Goal: Check status: Check status

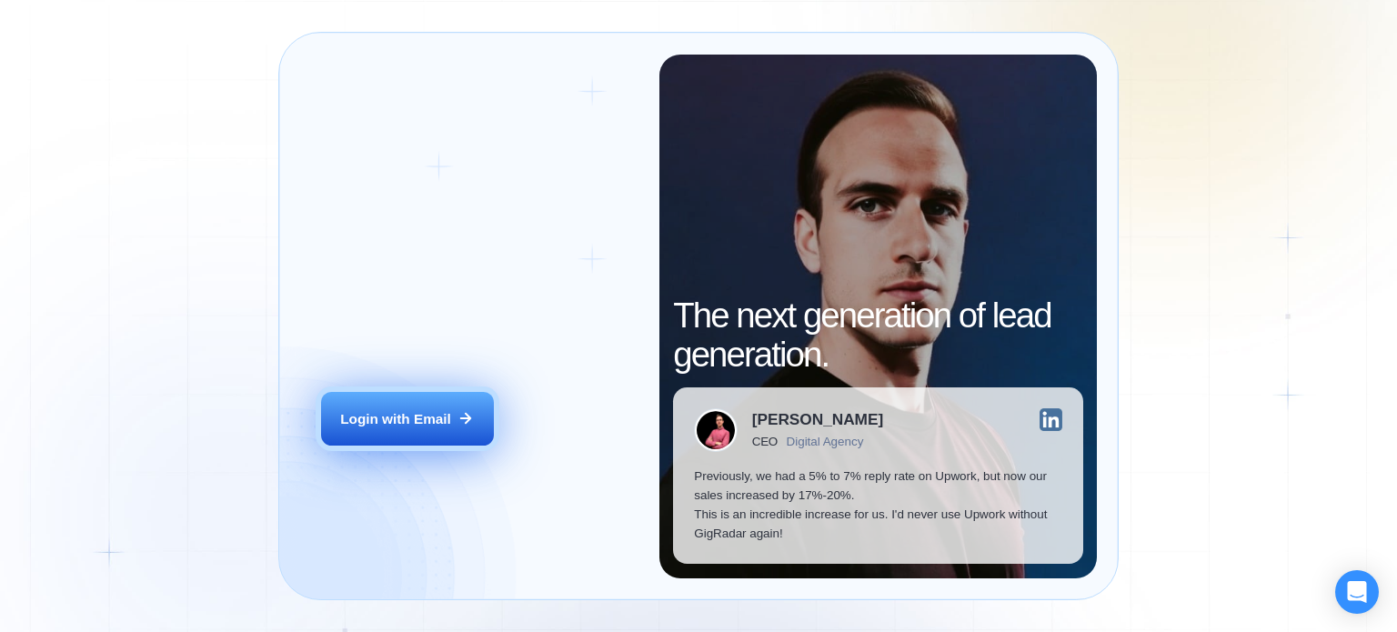
click at [423, 429] on button "Login with Email" at bounding box center [407, 419] width 173 height 55
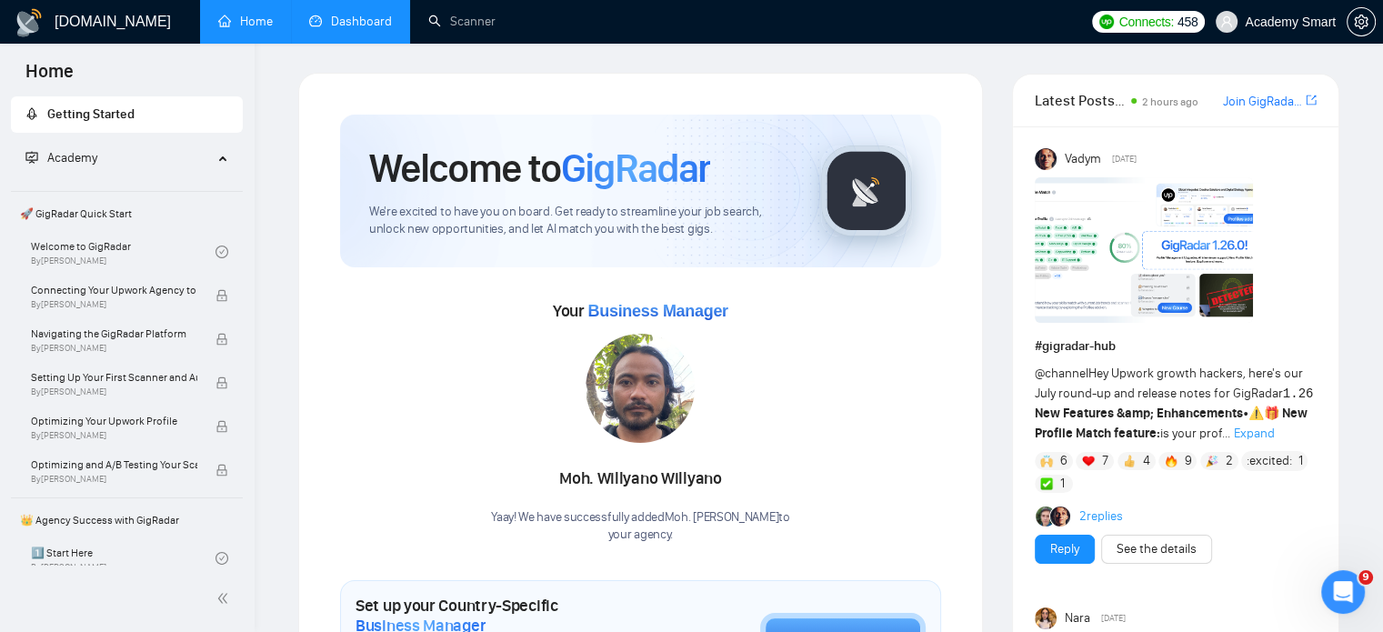
click at [346, 29] on link "Dashboard" at bounding box center [350, 21] width 83 height 15
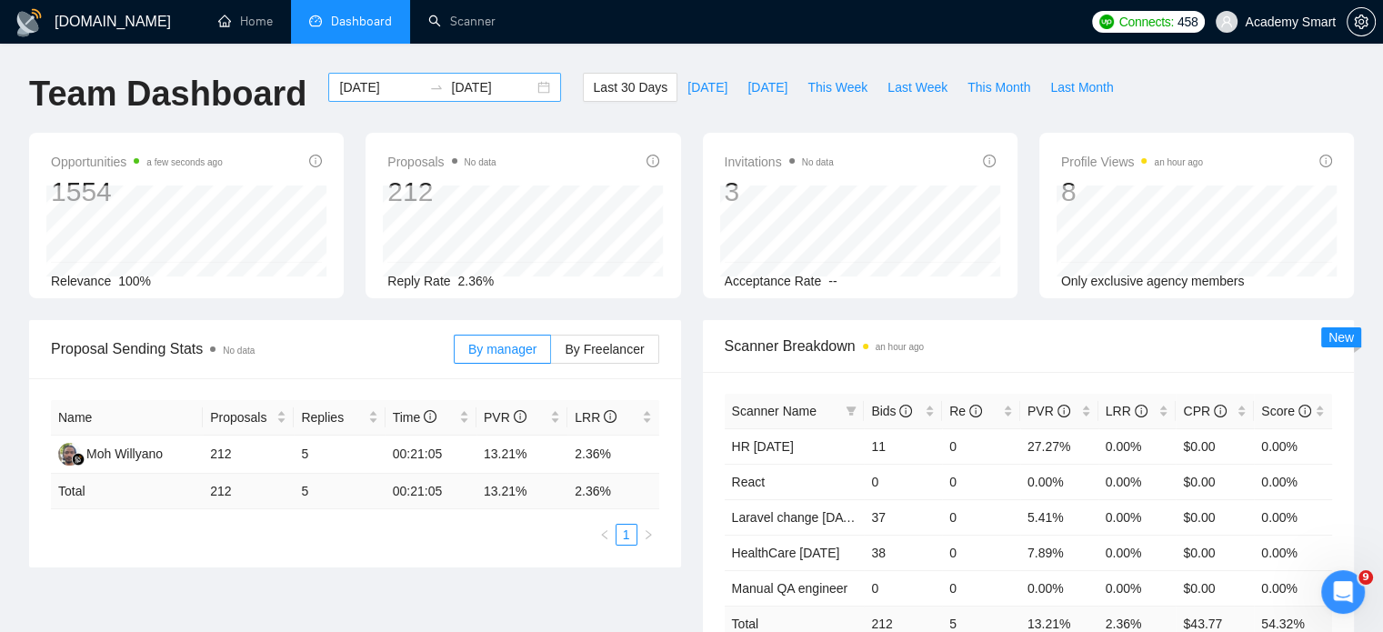
click at [527, 87] on div "[DATE] [DATE]" at bounding box center [444, 87] width 233 height 29
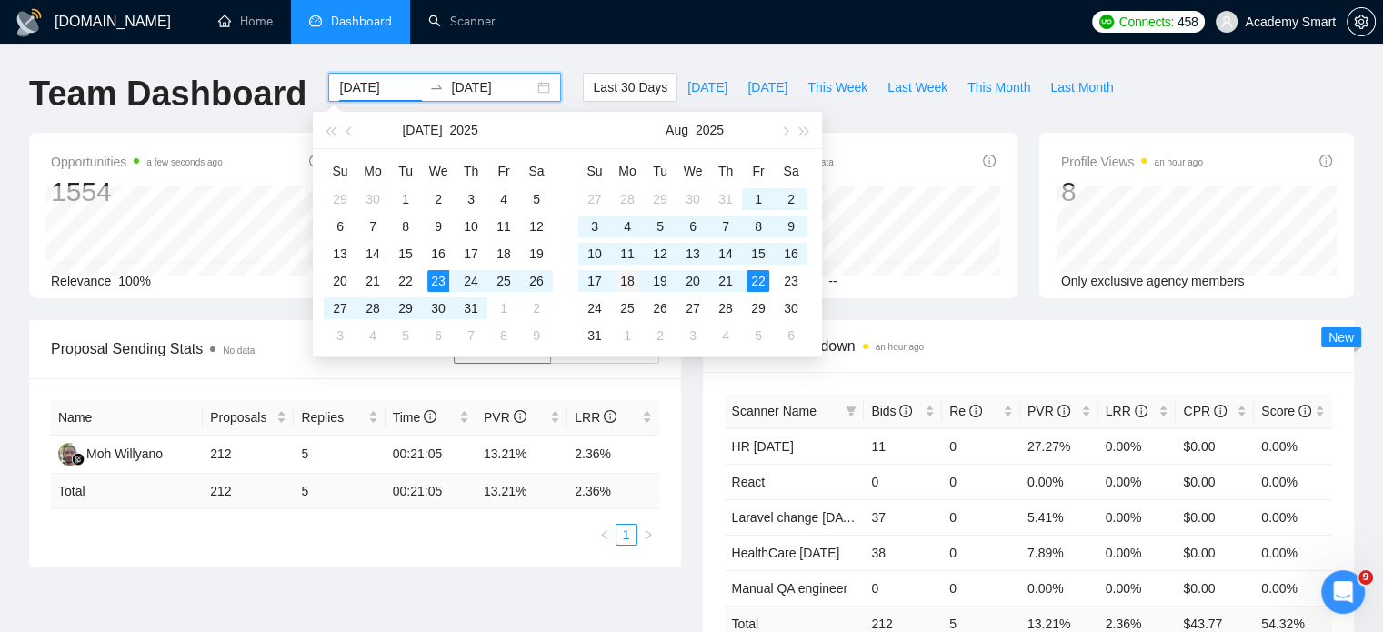
type input "[DATE]"
click at [629, 278] on div "18" at bounding box center [628, 281] width 22 height 22
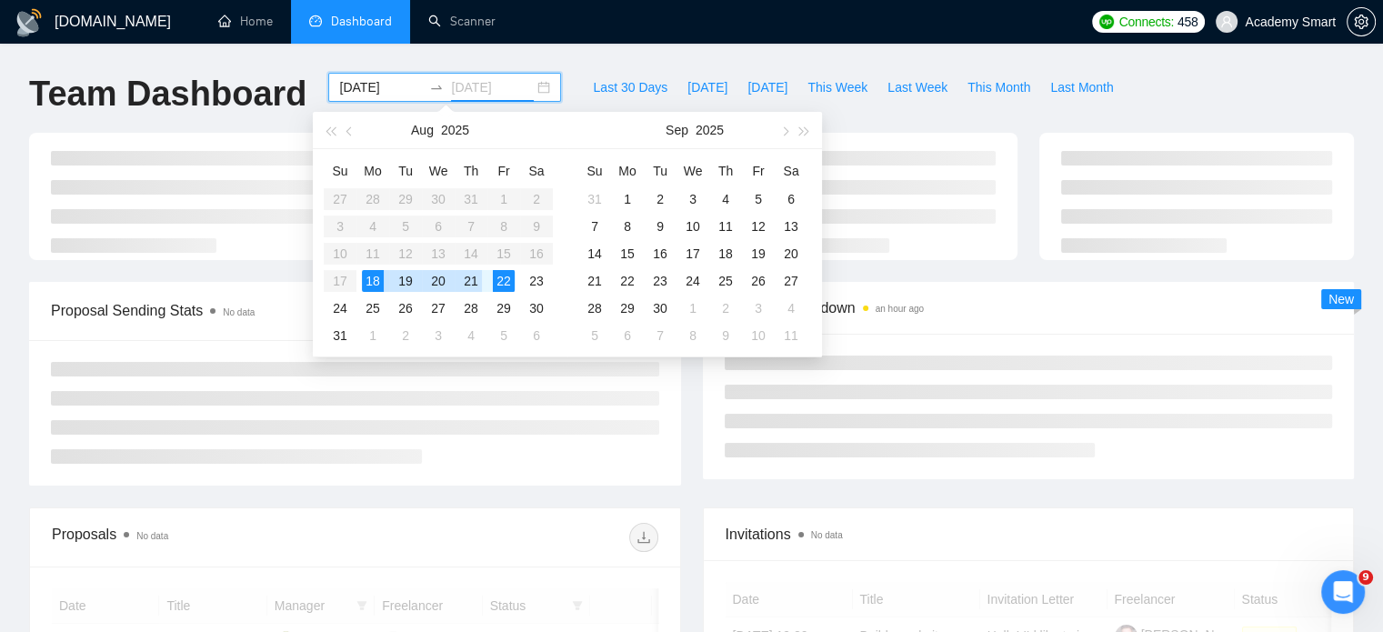
type input "[DATE]"
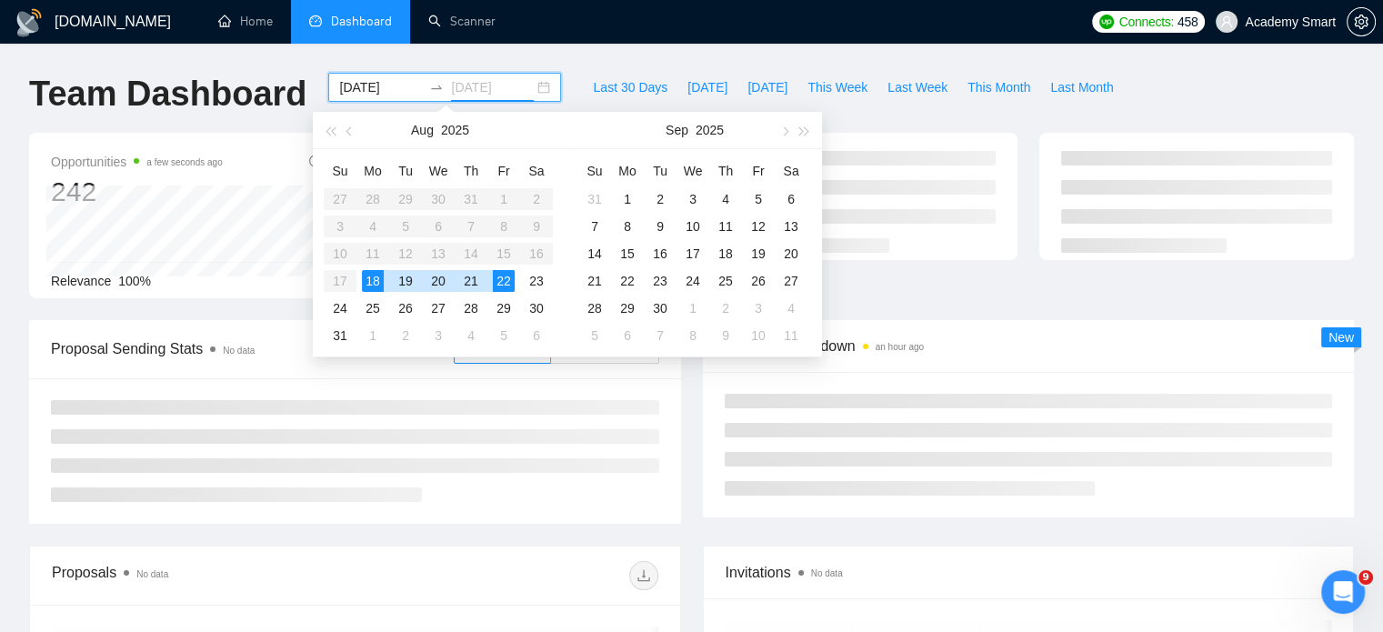
click at [506, 280] on div "22" at bounding box center [504, 281] width 22 height 22
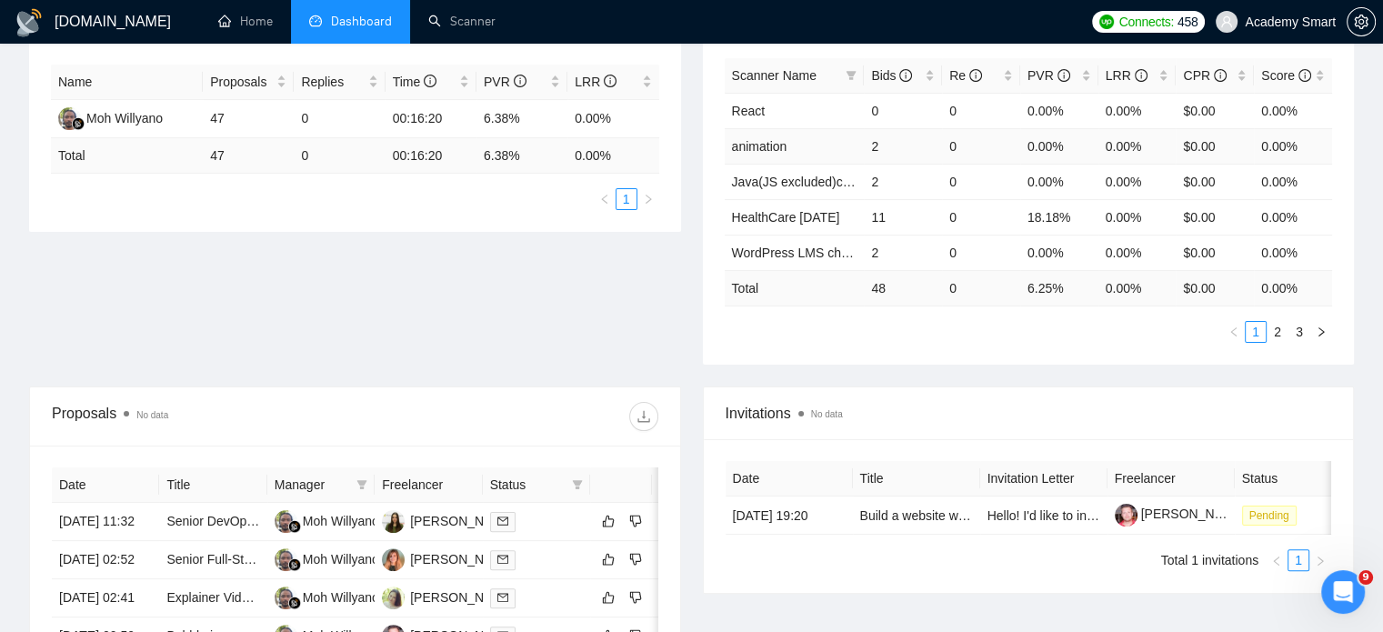
scroll to position [364, 0]
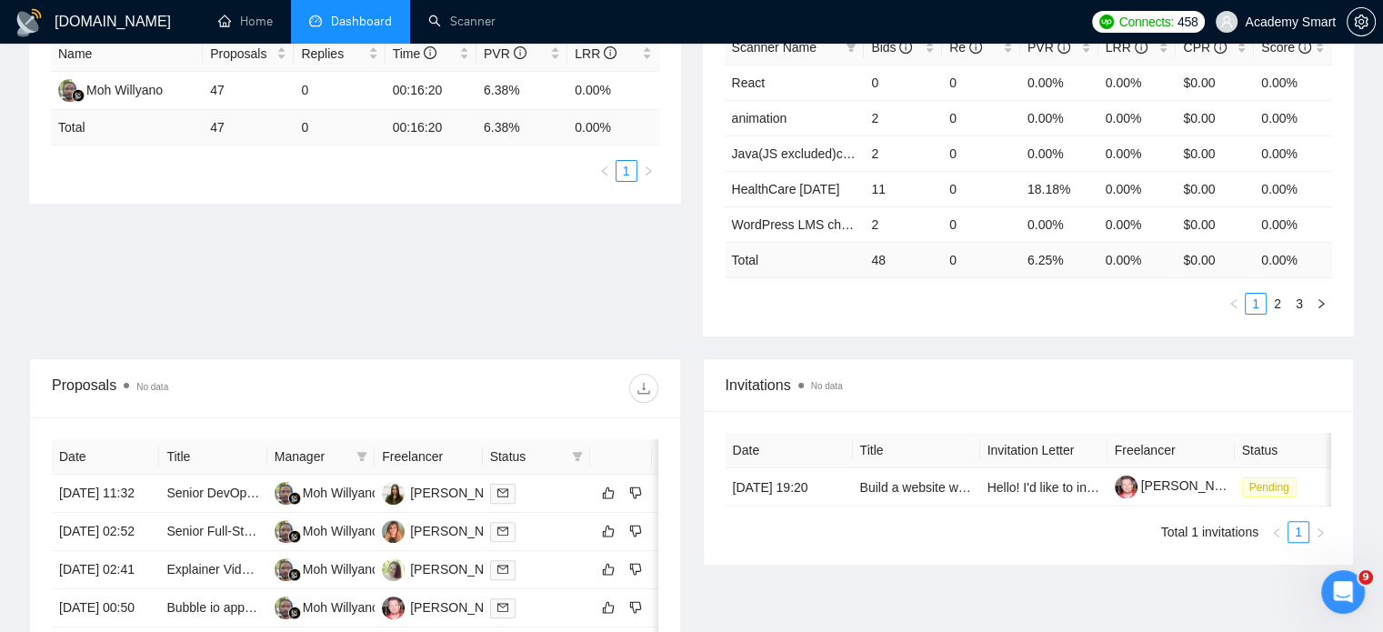
click at [443, 283] on div "Proposal Sending Stats No data By manager By Freelancer Name Proposals Replies …" at bounding box center [691, 157] width 1347 height 402
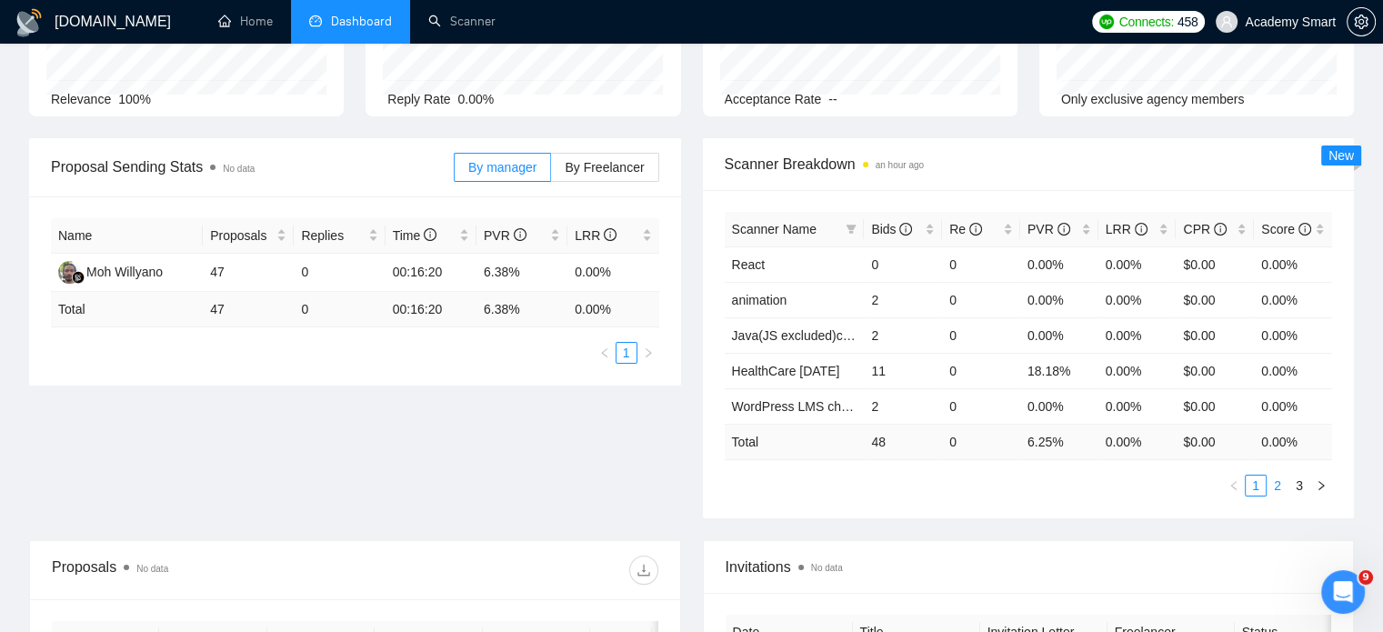
click at [1275, 483] on link "2" at bounding box center [1278, 486] width 20 height 20
click at [1299, 479] on link "3" at bounding box center [1300, 486] width 20 height 20
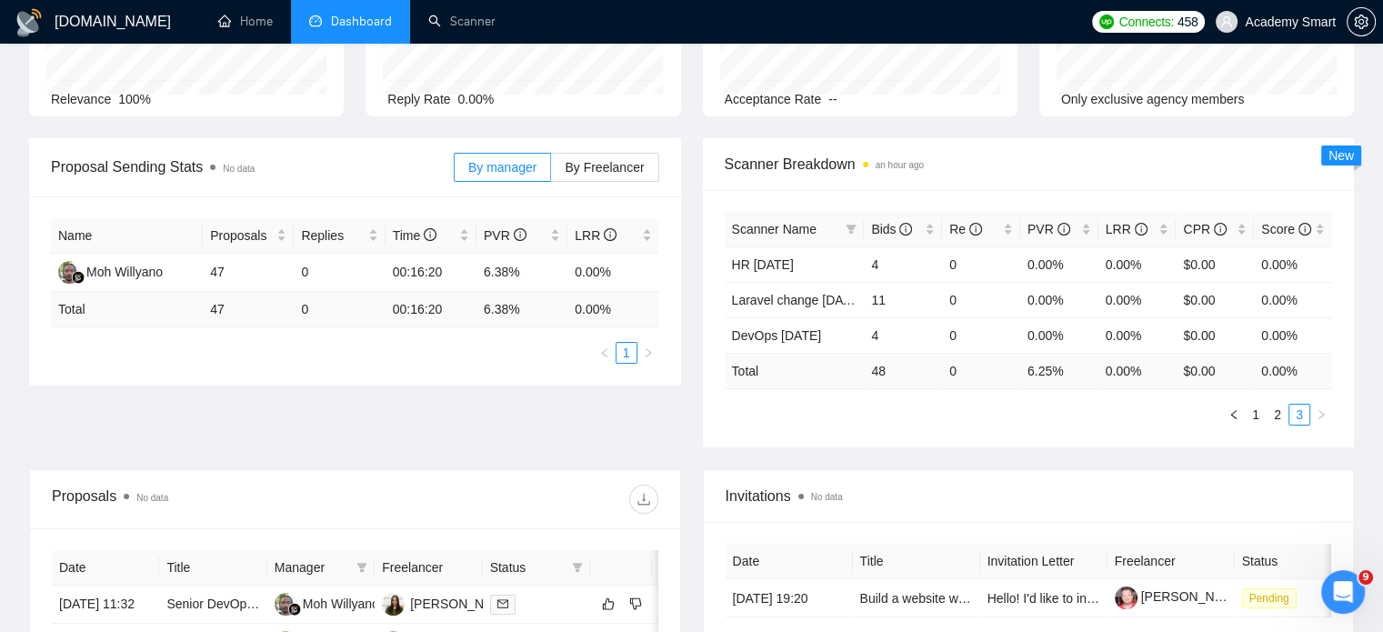
click at [557, 428] on div "Proposal Sending Stats No data By manager By Freelancer Name Proposals Replies …" at bounding box center [691, 303] width 1347 height 331
